Goal: Task Accomplishment & Management: Use online tool/utility

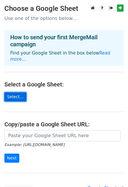
click at [19, 93] on link "Select..." at bounding box center [15, 97] width 22 height 9
click at [15, 93] on link "Select..." at bounding box center [15, 97] width 22 height 9
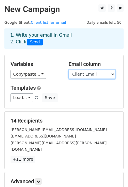
click at [87, 78] on select "# First Name Client Email Accountt Manager" at bounding box center [92, 74] width 47 height 9
click at [69, 70] on select "# First Name Client Email Accountt Manager" at bounding box center [92, 74] width 47 height 9
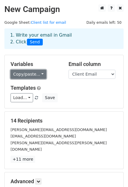
click at [31, 76] on link "Copy/paste..." at bounding box center [29, 74] width 36 height 9
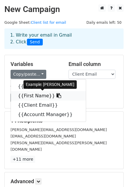
click at [33, 96] on link "{{First Name}}" at bounding box center [48, 95] width 75 height 9
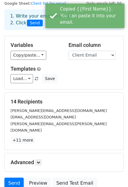
scroll to position [29, 0]
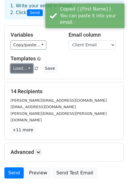
click at [29, 69] on link "Load..." at bounding box center [22, 68] width 23 height 9
click at [78, 70] on div "Load... No templates saved Save" at bounding box center [64, 68] width 116 height 9
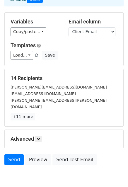
scroll to position [34, 0]
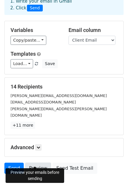
click at [35, 163] on link "Preview" at bounding box center [38, 168] width 26 height 11
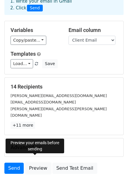
scroll to position [0, 0]
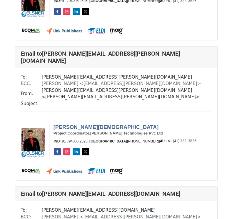
scroll to position [235, 0]
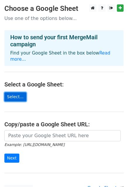
click at [15, 93] on link "Select..." at bounding box center [15, 97] width 22 height 9
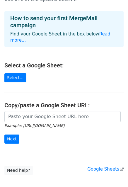
scroll to position [29, 0]
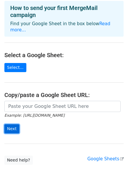
click at [13, 125] on input "Next" at bounding box center [11, 129] width 15 height 9
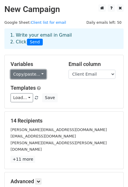
click at [38, 77] on link "Copy/paste..." at bounding box center [29, 74] width 36 height 9
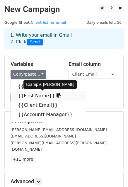
click at [29, 95] on link "{{First Name}}" at bounding box center [48, 95] width 75 height 9
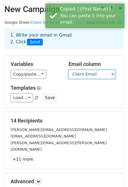
click at [78, 76] on select "# First Name Client Email Accountt Manager" at bounding box center [92, 74] width 47 height 9
click at [69, 70] on select "# First Name Client Email Accountt Manager" at bounding box center [92, 74] width 47 height 9
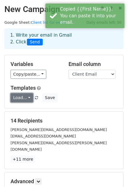
click at [15, 101] on link "Load..." at bounding box center [22, 97] width 23 height 9
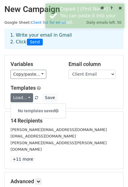
click at [85, 94] on div "Load... No templates saved Save" at bounding box center [64, 97] width 116 height 9
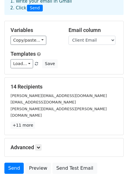
scroll to position [63, 0]
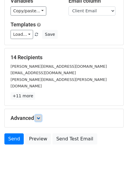
click at [38, 117] on icon at bounding box center [39, 119] width 4 height 4
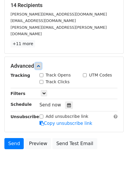
scroll to position [119, 0]
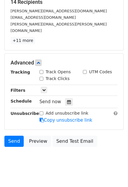
drag, startPoint x: 40, startPoint y: 65, endPoint x: 59, endPoint y: 67, distance: 19.5
click at [60, 69] on label "Track Opens" at bounding box center [58, 72] width 25 height 6
click at [43, 70] on input "Track Opens" at bounding box center [42, 72] width 4 height 4
checkbox input "true"
click at [43, 77] on input "Track Clicks" at bounding box center [42, 79] width 4 height 4
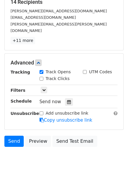
checkbox input "true"
click at [44, 88] on icon at bounding box center [44, 90] width 4 height 4
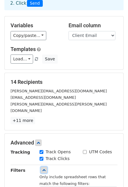
scroll to position [9, 0]
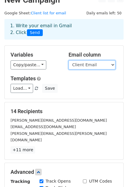
click at [86, 68] on select "# First Name Client Email Accountt Manager" at bounding box center [92, 65] width 47 height 9
click at [69, 61] on select "# First Name Client Email Accountt Manager" at bounding box center [92, 65] width 47 height 9
click at [86, 67] on select "# First Name Client Email Accountt Manager" at bounding box center [92, 65] width 47 height 9
click at [69, 61] on select "# First Name Client Email Accountt Manager" at bounding box center [92, 65] width 47 height 9
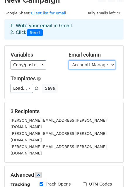
click at [100, 63] on select "# First Name Client Email Accountt Manager" at bounding box center [92, 65] width 47 height 9
select select "Client Email"
click at [69, 61] on select "# First Name Client Email Accountt Manager" at bounding box center [92, 65] width 47 height 9
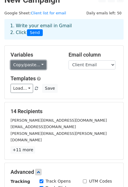
click at [23, 67] on link "Copy/paste..." at bounding box center [29, 65] width 36 height 9
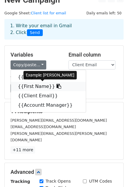
click at [26, 88] on link "{{First Name}}" at bounding box center [48, 86] width 75 height 9
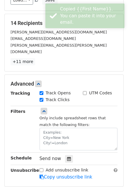
scroll to position [98, 0]
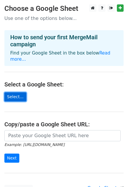
click at [9, 93] on link "Select..." at bounding box center [15, 97] width 22 height 9
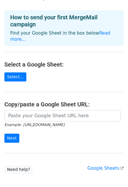
scroll to position [29, 0]
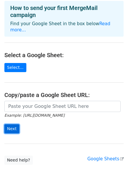
click at [12, 125] on input "Next" at bounding box center [11, 129] width 15 height 9
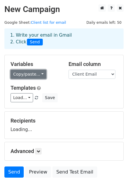
click at [37, 71] on link "Copy/paste..." at bounding box center [29, 74] width 36 height 9
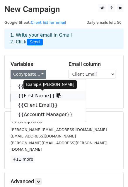
click at [40, 95] on link "{{First Name}}" at bounding box center [48, 95] width 75 height 9
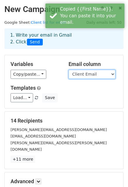
click at [86, 73] on select "# First Name Client Email Accountt Manager" at bounding box center [92, 74] width 47 height 9
click at [69, 70] on select "# First Name Client Email Accountt Manager" at bounding box center [92, 74] width 47 height 9
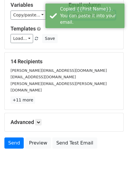
scroll to position [63, 0]
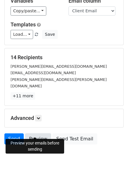
click at [34, 134] on link "Preview" at bounding box center [38, 139] width 26 height 11
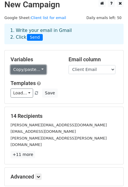
click at [29, 69] on link "Copy/paste..." at bounding box center [29, 69] width 36 height 9
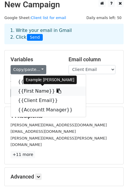
click at [35, 89] on link "{{First Name}}" at bounding box center [48, 91] width 75 height 9
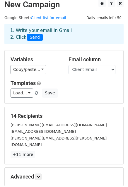
click at [43, 70] on div "Copy/paste... {{#}} {{First Name}} {{Client Email}} {{Accountt Manager}}" at bounding box center [35, 69] width 49 height 9
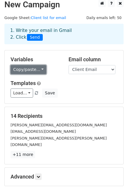
click at [37, 70] on link "Copy/paste..." at bounding box center [29, 69] width 36 height 9
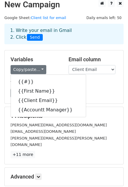
click at [41, 115] on div "{{#}} {{First Name}} {{Client Email}} {{Accountt Manager}}" at bounding box center [49, 96] width 76 height 43
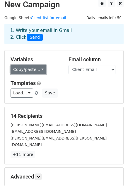
click at [29, 69] on link "Copy/paste..." at bounding box center [29, 69] width 36 height 9
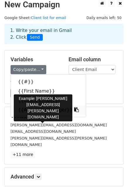
click at [34, 111] on link "{{Accountt Manager}}" at bounding box center [48, 109] width 75 height 9
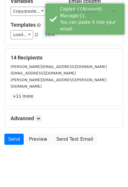
scroll to position [63, 0]
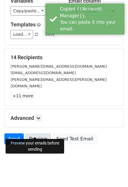
click at [41, 134] on link "Preview" at bounding box center [38, 139] width 26 height 11
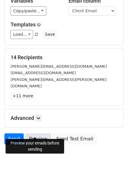
click at [33, 134] on link "Preview" at bounding box center [38, 139] width 26 height 11
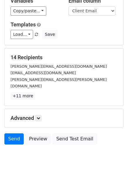
click at [26, 152] on div "Preview your emails before sending" at bounding box center [35, 146] width 59 height 15
click at [11, 134] on link "Send" at bounding box center [13, 139] width 19 height 11
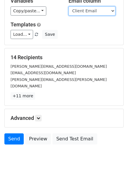
click at [89, 10] on select "# First Name Client Email Accountt Manager" at bounding box center [92, 10] width 47 height 9
click at [69, 6] on select "# First Name Client Email Accountt Manager" at bounding box center [92, 10] width 47 height 9
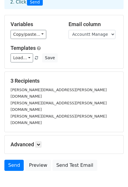
scroll to position [53, 0]
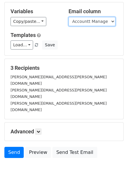
click at [81, 25] on select "# First Name Client Email Accountt Manager" at bounding box center [92, 21] width 47 height 9
select select "Client Email"
click at [69, 17] on select "# First Name Client Email Accountt Manager" at bounding box center [92, 21] width 47 height 9
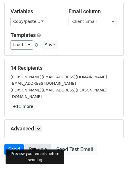
click at [35, 144] on link "Preview" at bounding box center [38, 149] width 26 height 11
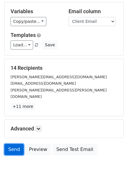
click at [14, 145] on link "Send" at bounding box center [13, 149] width 19 height 11
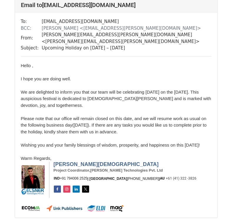
scroll to position [353, 0]
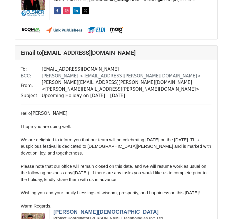
scroll to position [235, 0]
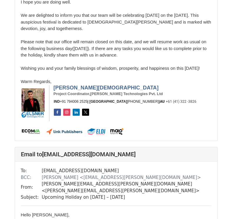
scroll to position [176, 0]
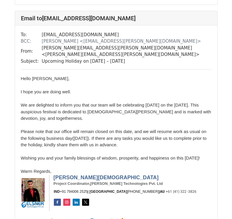
scroll to position [1205, 0]
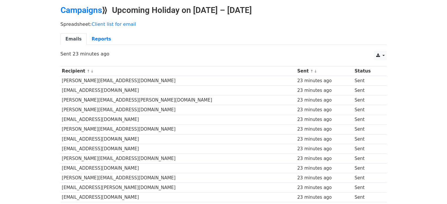
scroll to position [21, 0]
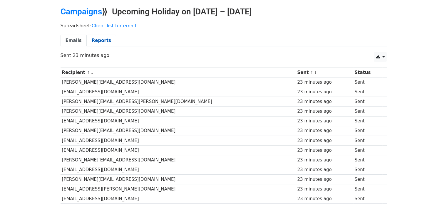
click at [92, 42] on link "Reports" at bounding box center [101, 41] width 29 height 12
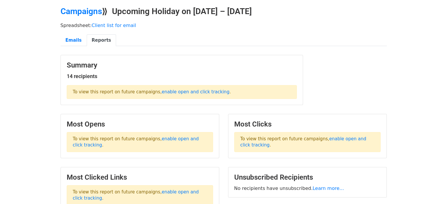
scroll to position [21, 0]
click at [163, 92] on link "enable open and click tracking" at bounding box center [196, 91] width 68 height 5
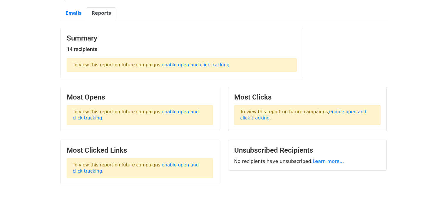
scroll to position [48, 0]
